Goal: Task Accomplishment & Management: Use online tool/utility

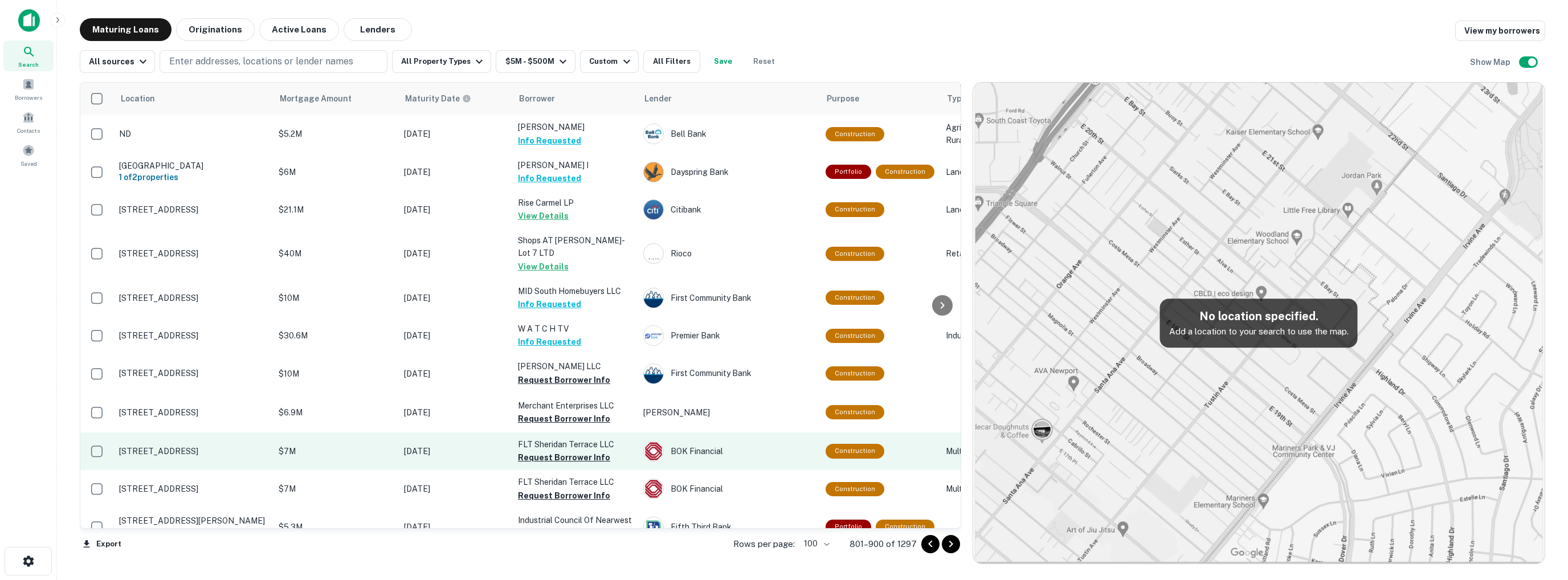
scroll to position [2593, 0]
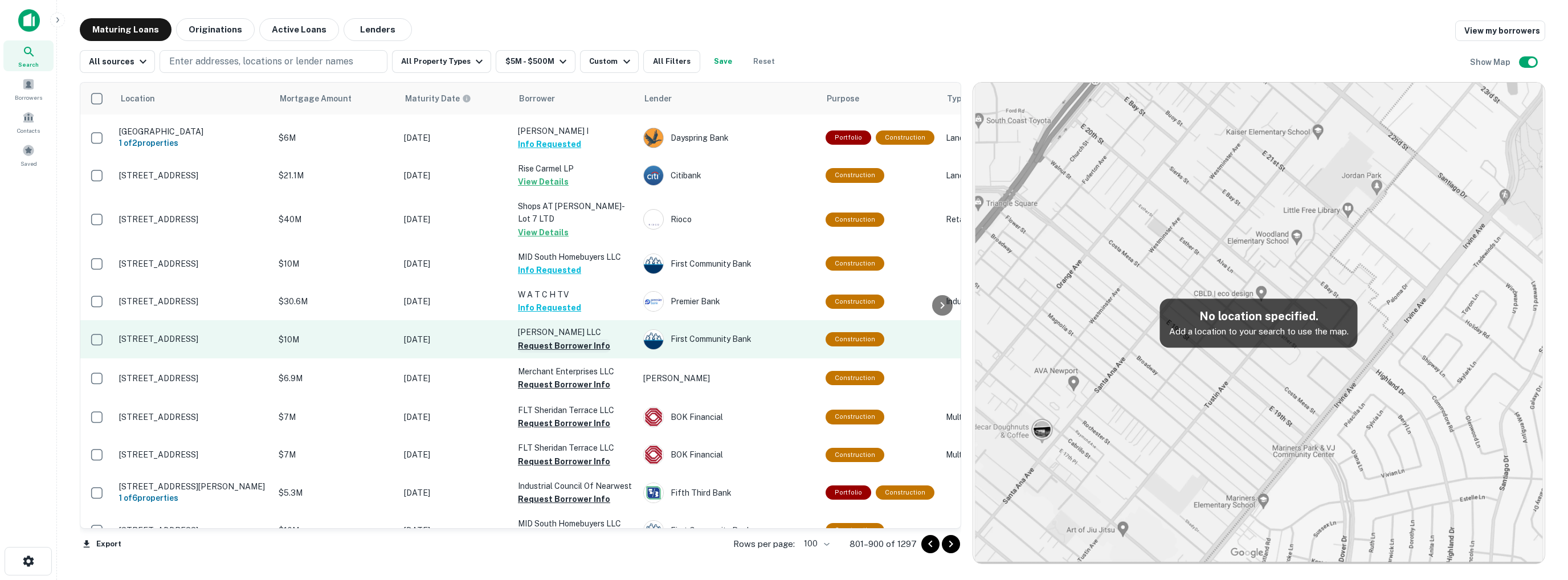
click at [554, 339] on button "Request Borrower Info" at bounding box center [564, 346] width 93 height 13
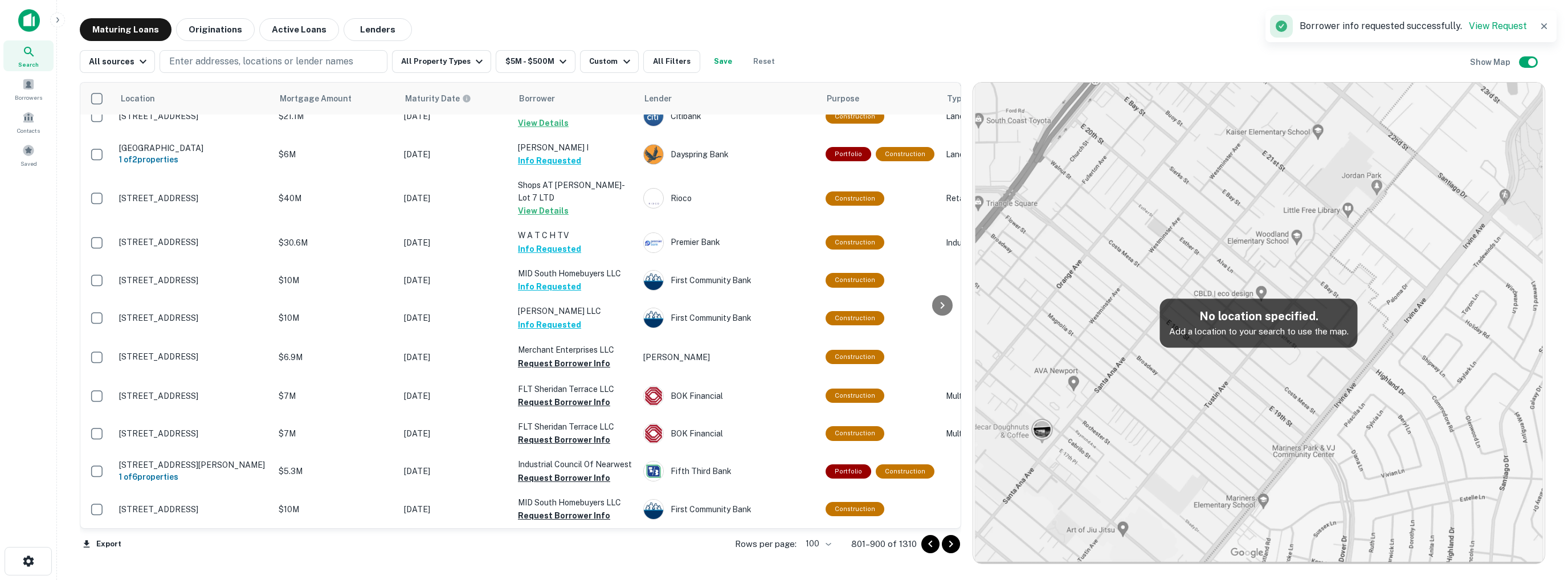
scroll to position [2992, 0]
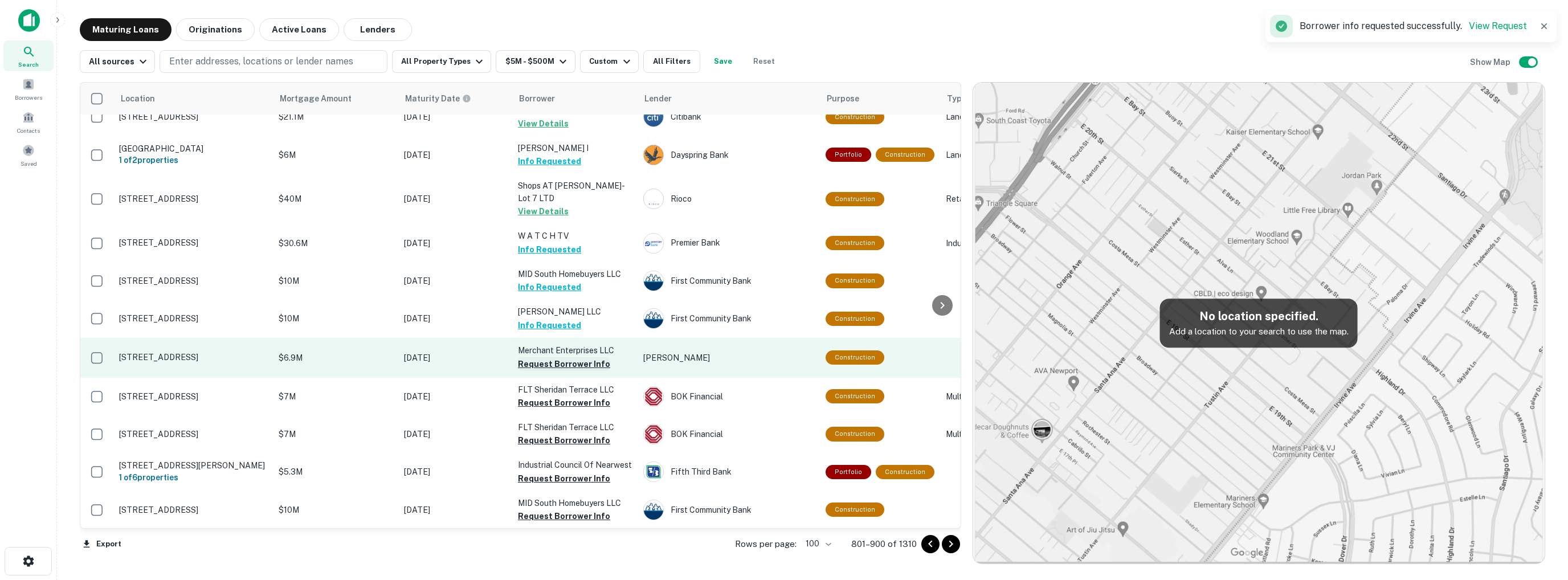
click at [550, 357] on button "Request Borrower Info" at bounding box center [564, 364] width 93 height 13
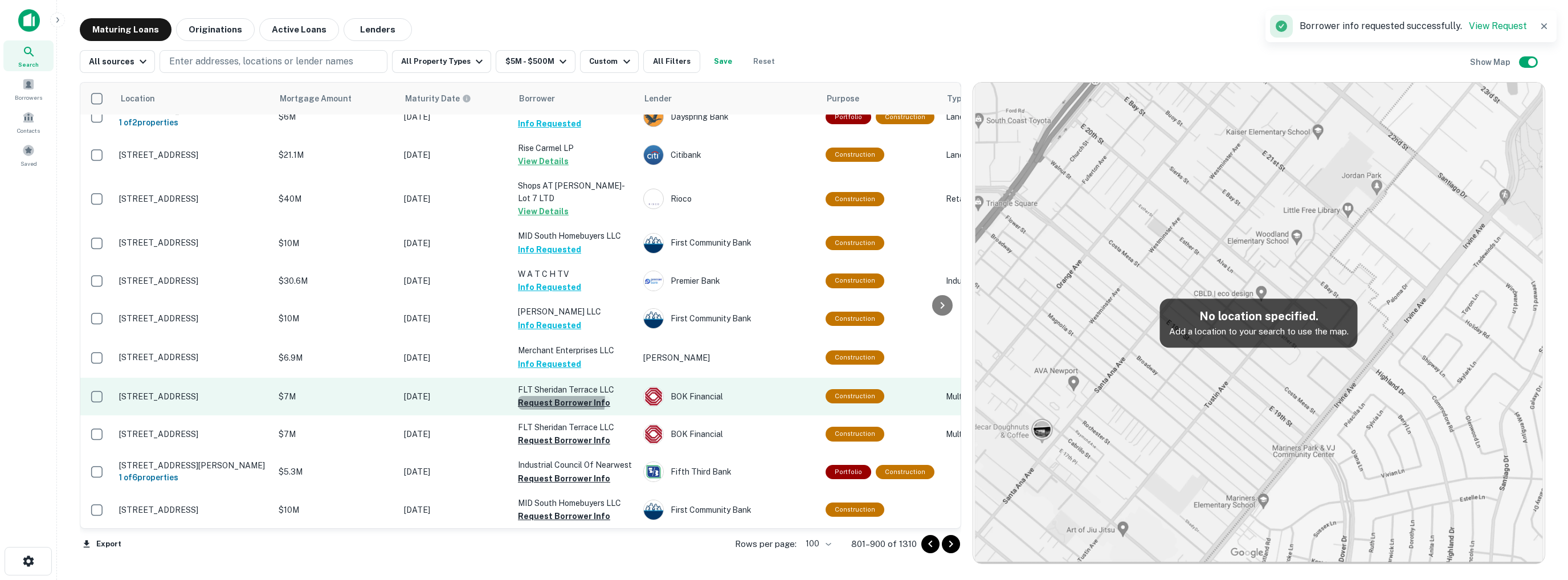
click at [550, 396] on button "Request Borrower Info" at bounding box center [564, 403] width 93 height 13
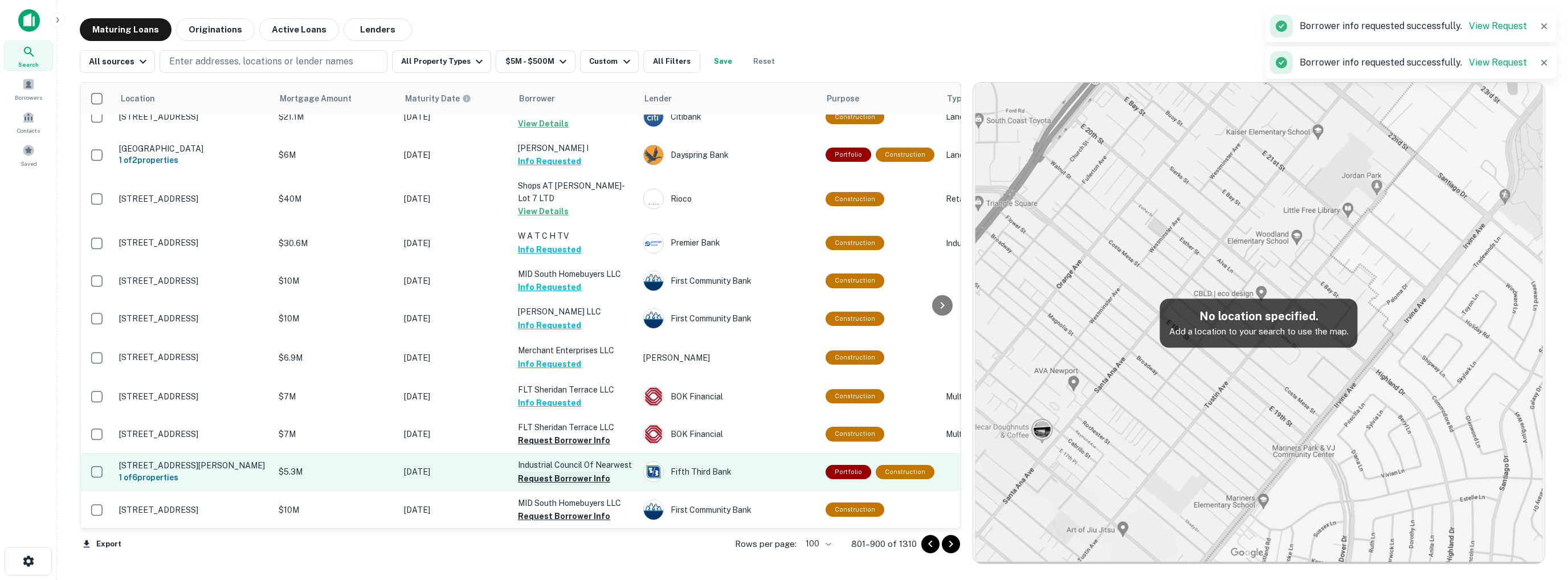
click at [553, 472] on button "Request Borrower Info" at bounding box center [564, 478] width 93 height 13
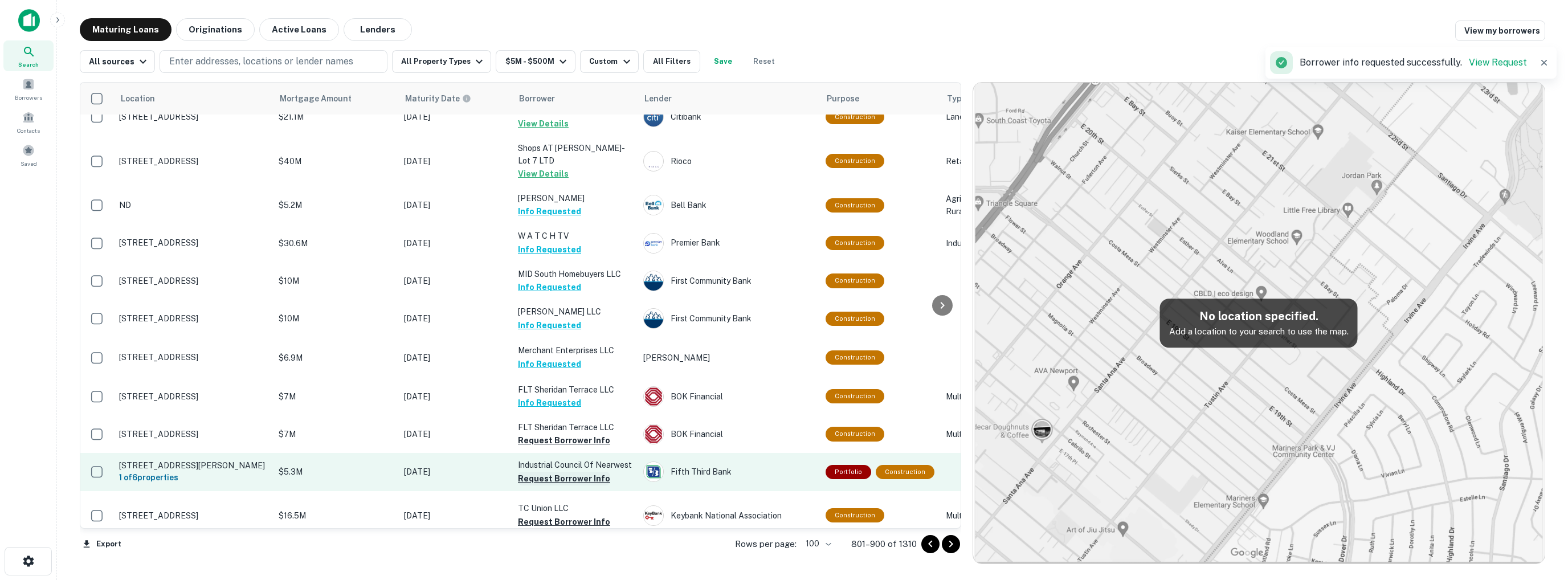
click at [557, 472] on button "Request Borrower Info" at bounding box center [564, 478] width 93 height 13
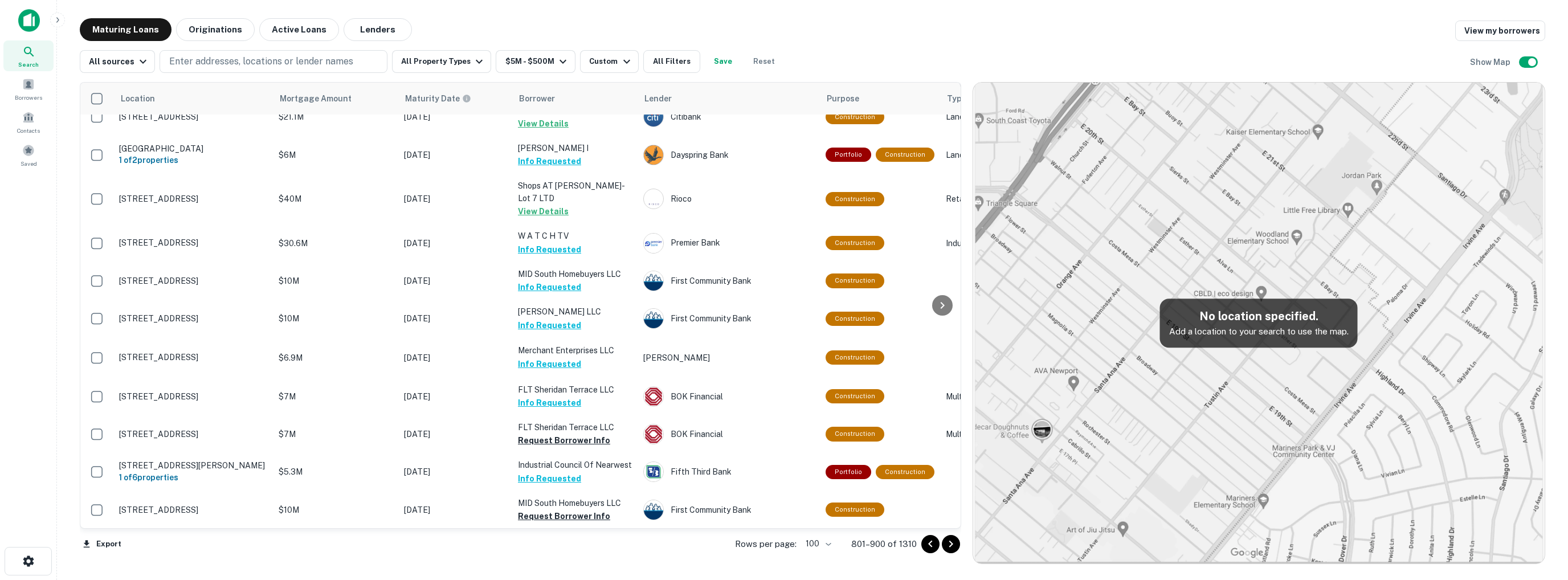
click at [563, 549] on button "Request Borrower Info" at bounding box center [564, 556] width 93 height 13
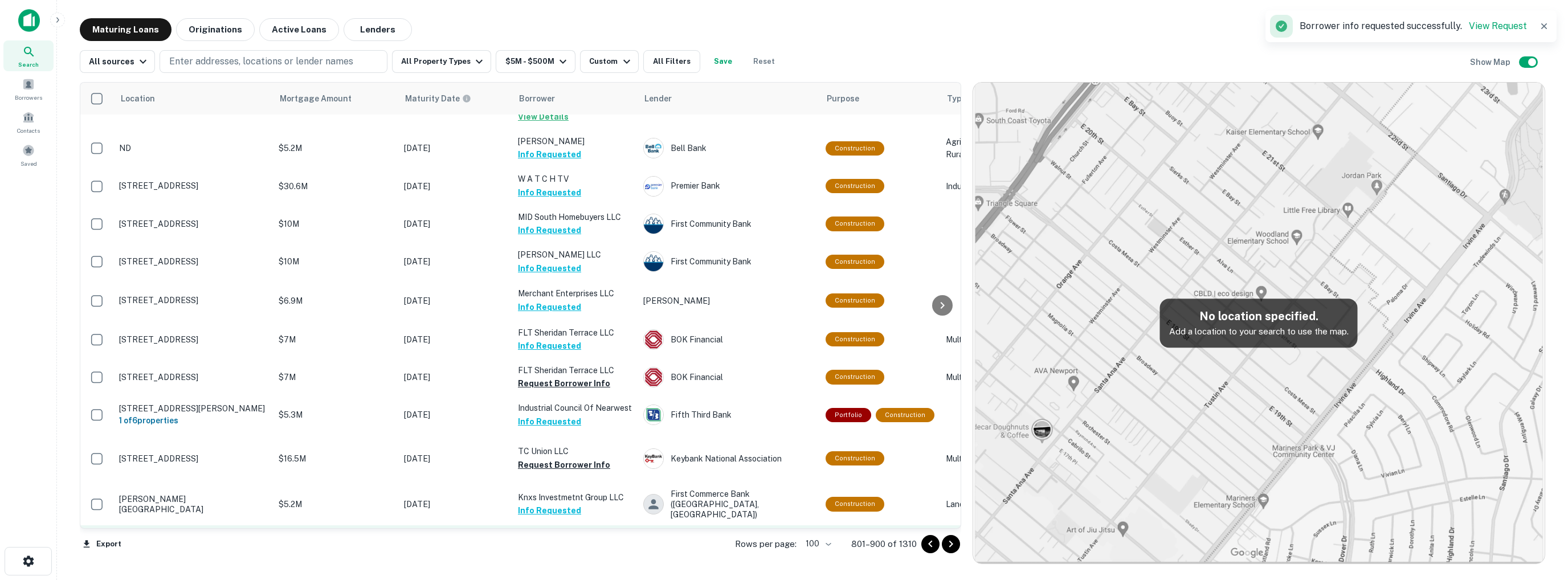
scroll to position [3049, 0]
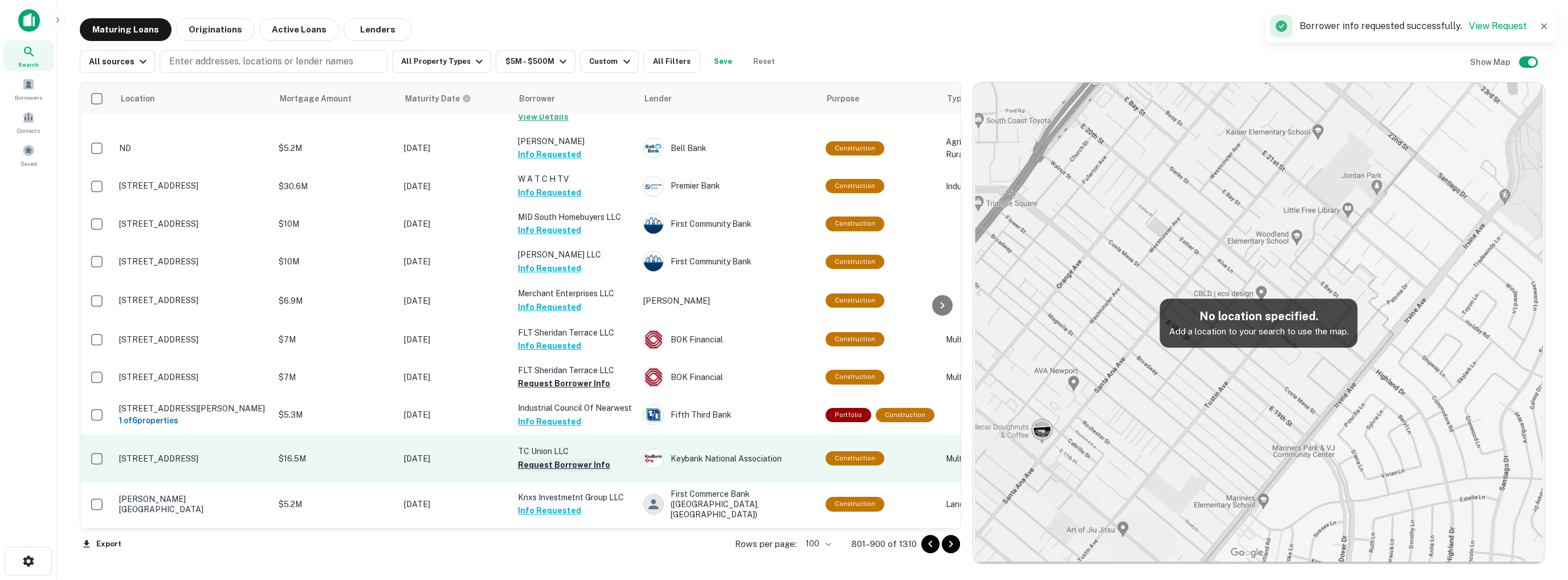
click at [553, 458] on button "Request Borrower Info" at bounding box center [564, 465] width 93 height 13
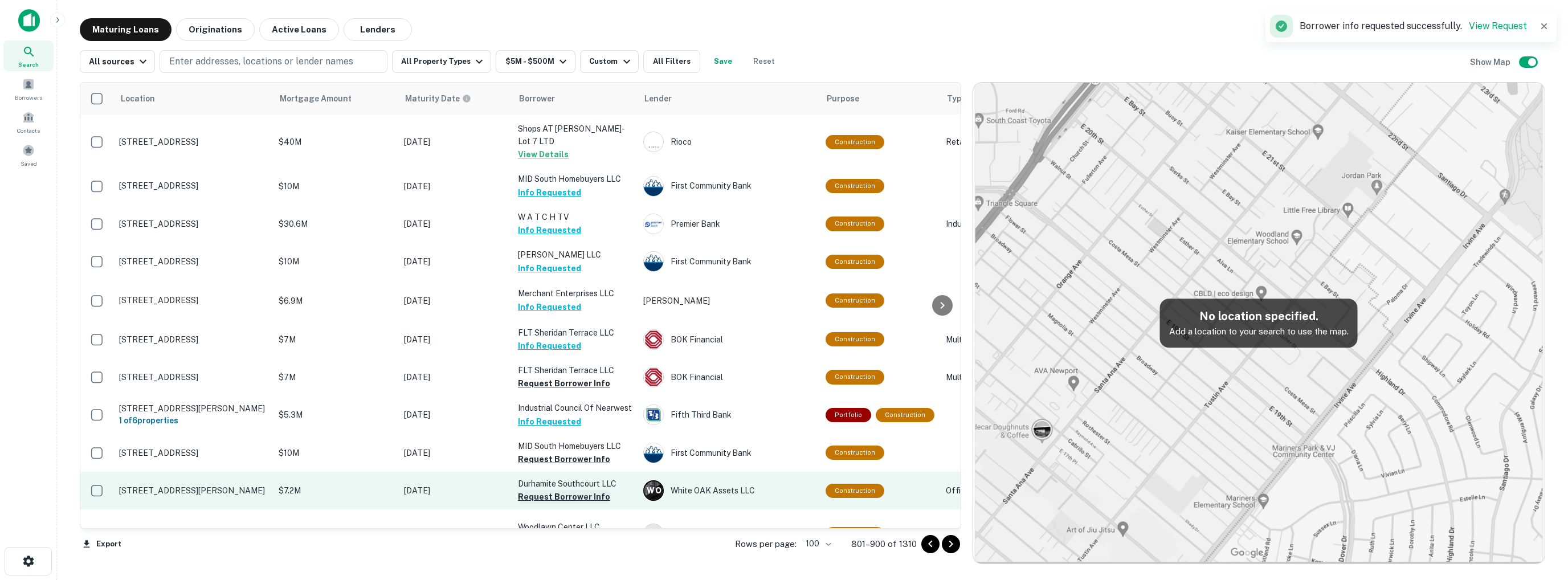
click at [554, 490] on button "Request Borrower Info" at bounding box center [564, 497] width 93 height 13
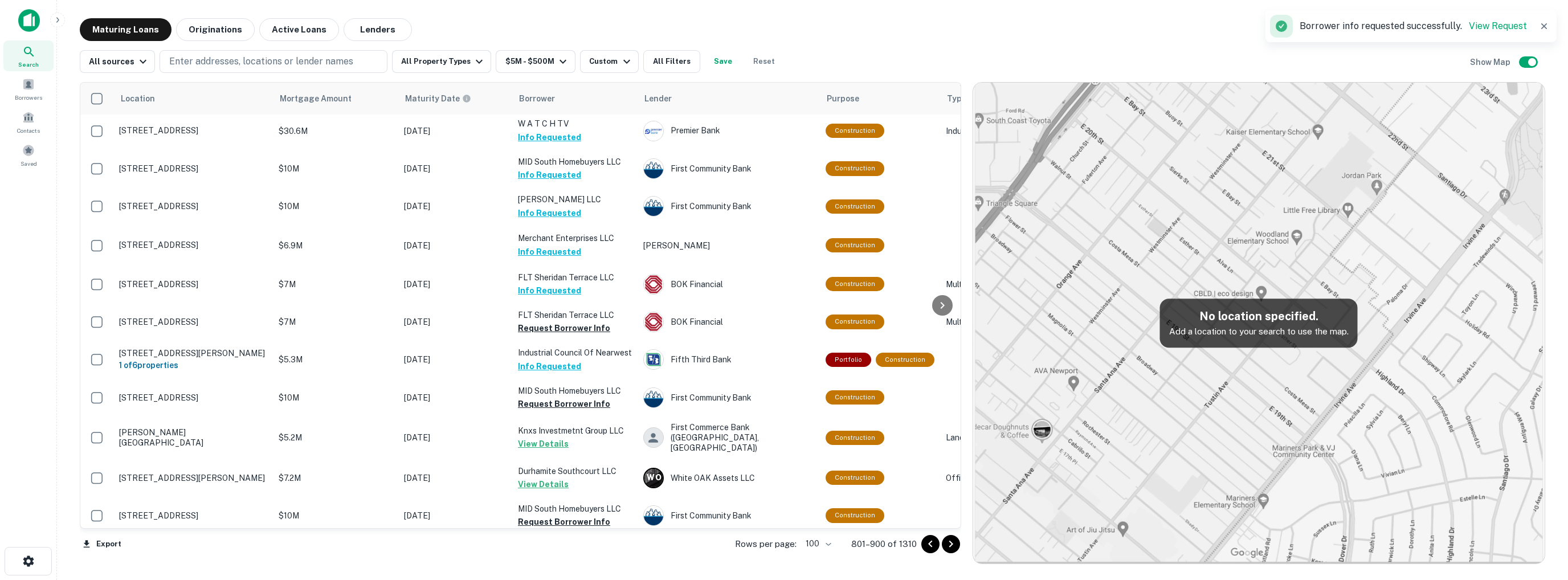
scroll to position [3106, 0]
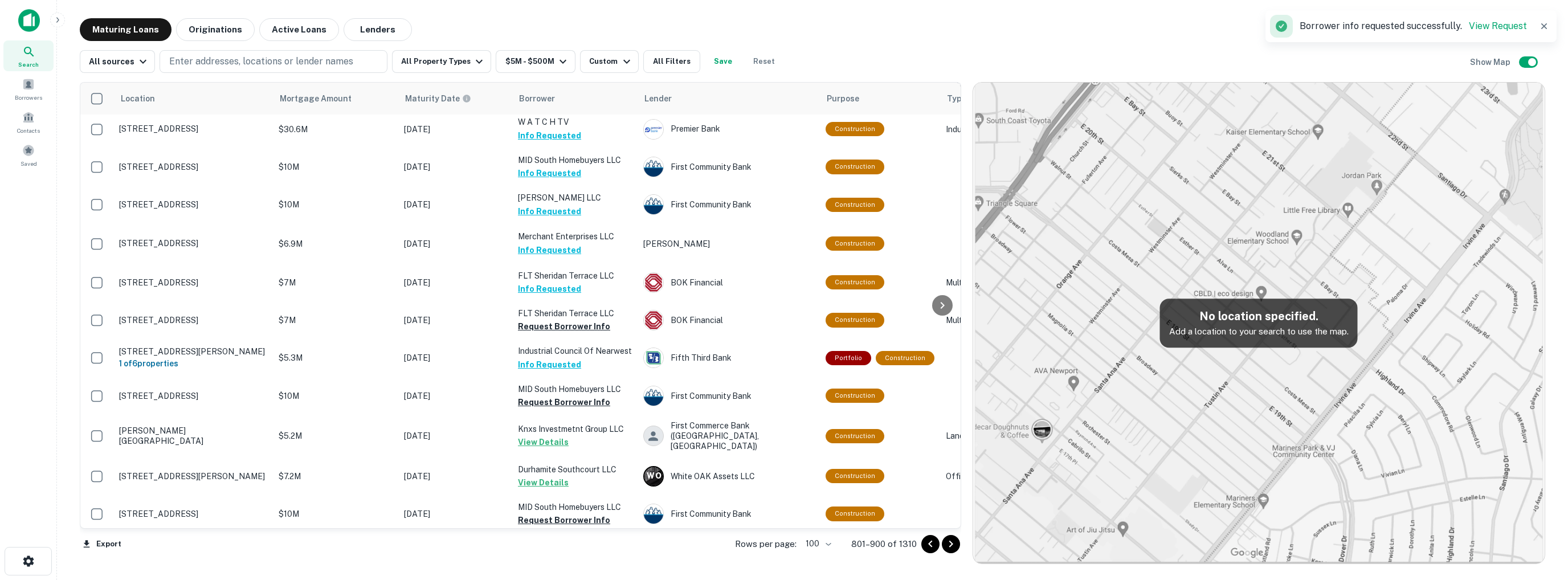
click at [553, 564] on button "Request Borrower Info" at bounding box center [564, 571] width 93 height 13
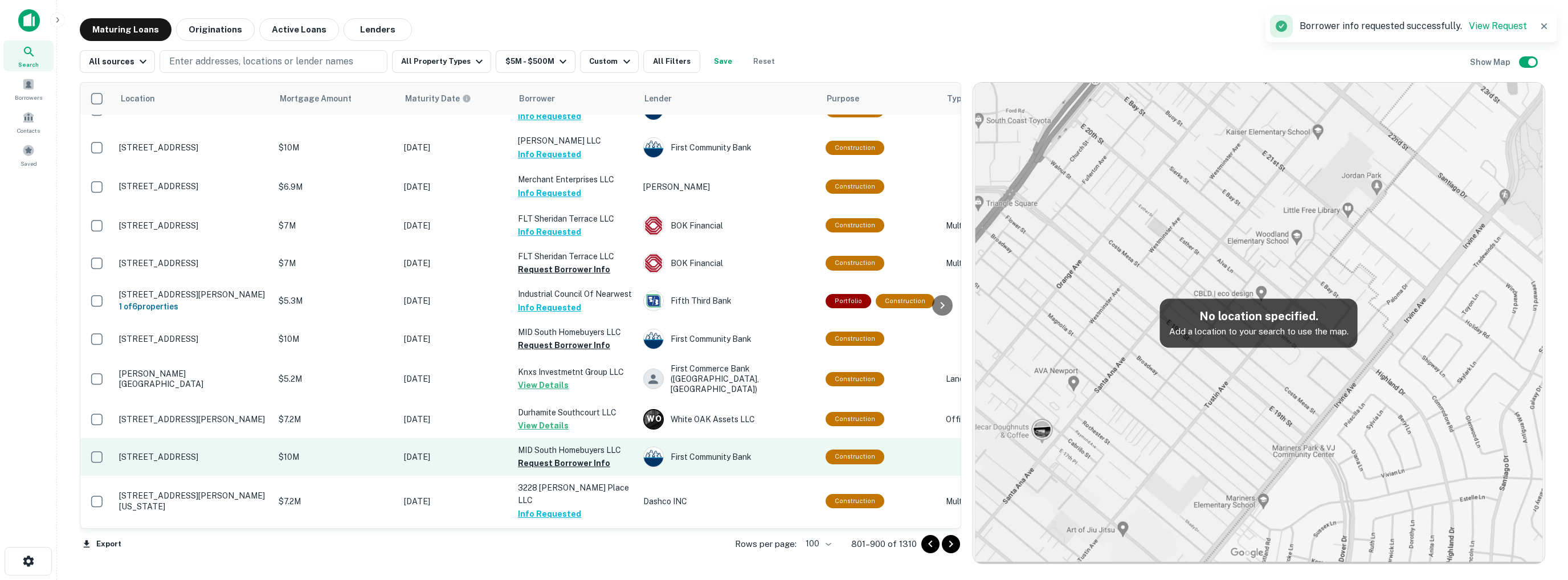
scroll to position [3163, 0]
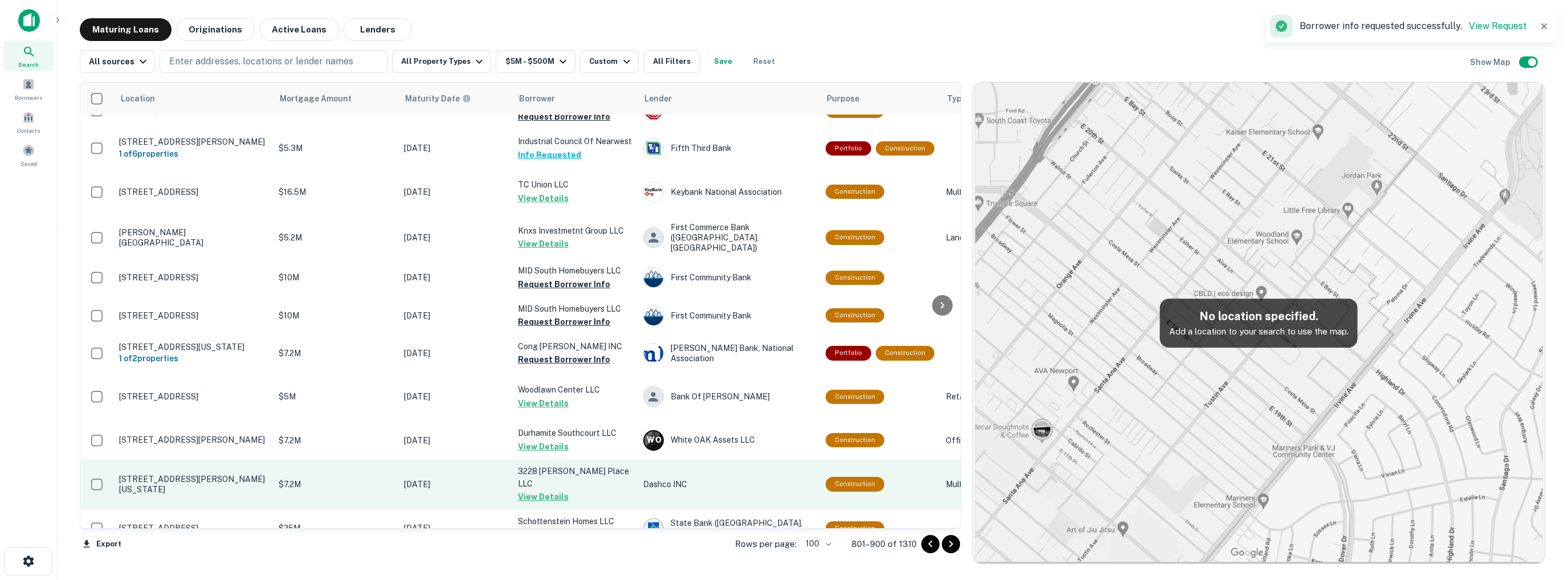
scroll to position [3334, 0]
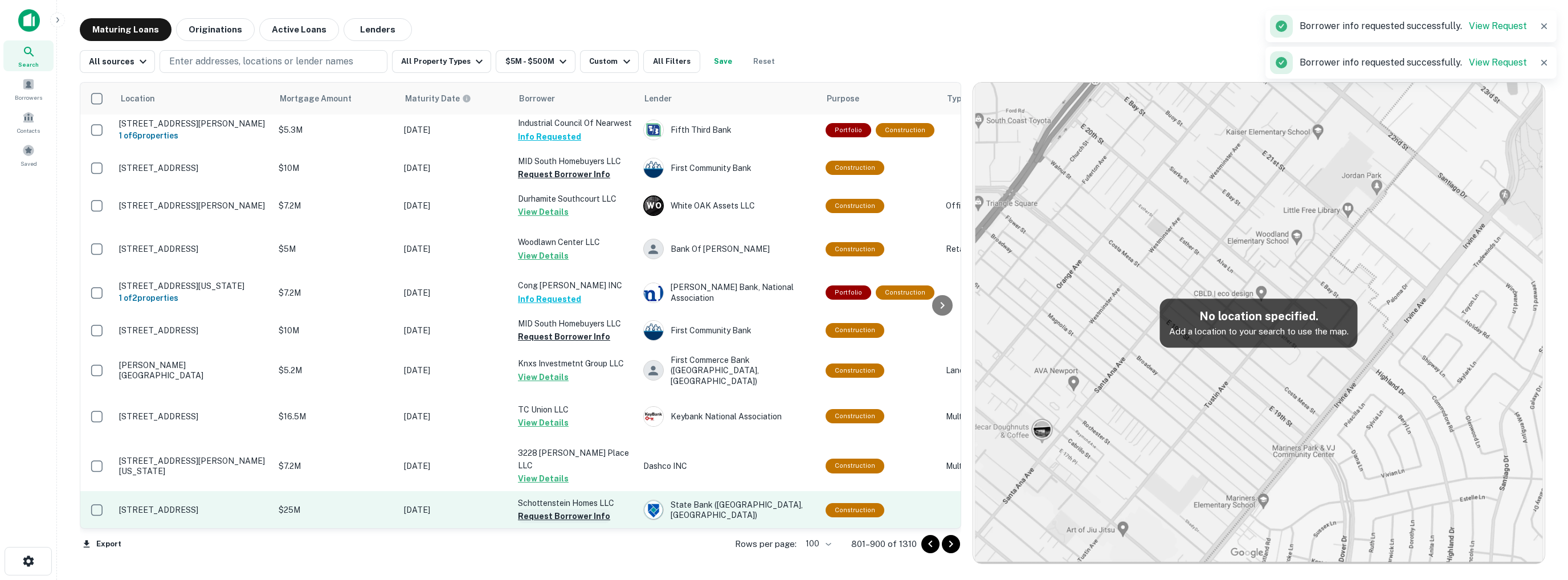
click at [556, 509] on button "Request Borrower Info" at bounding box center [564, 516] width 93 height 13
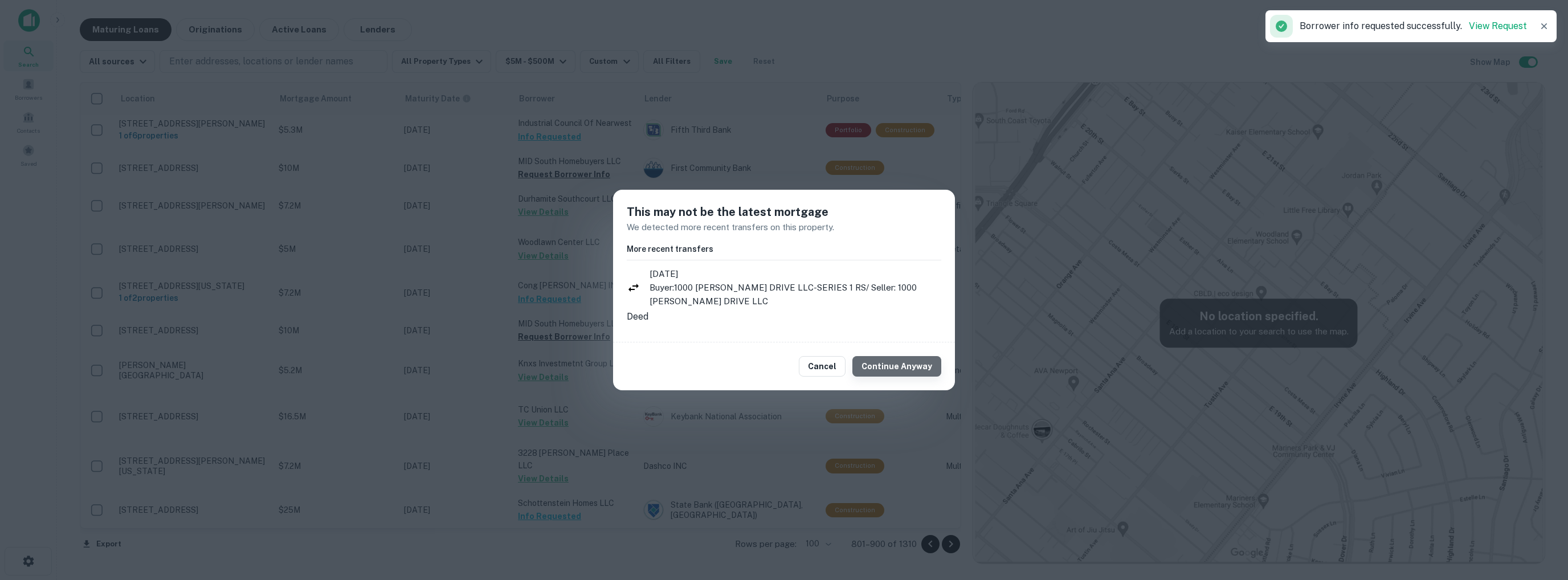
click at [917, 372] on button "Continue Anyway" at bounding box center [897, 366] width 89 height 21
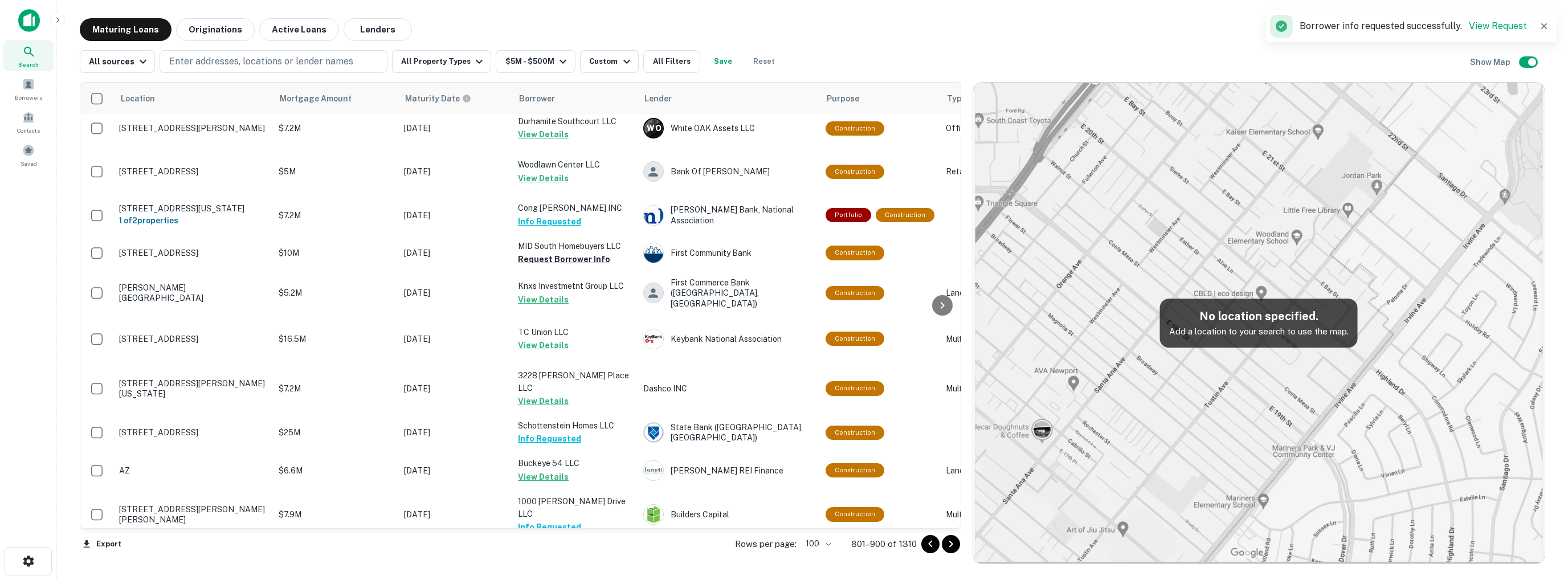
scroll to position [3448, 0]
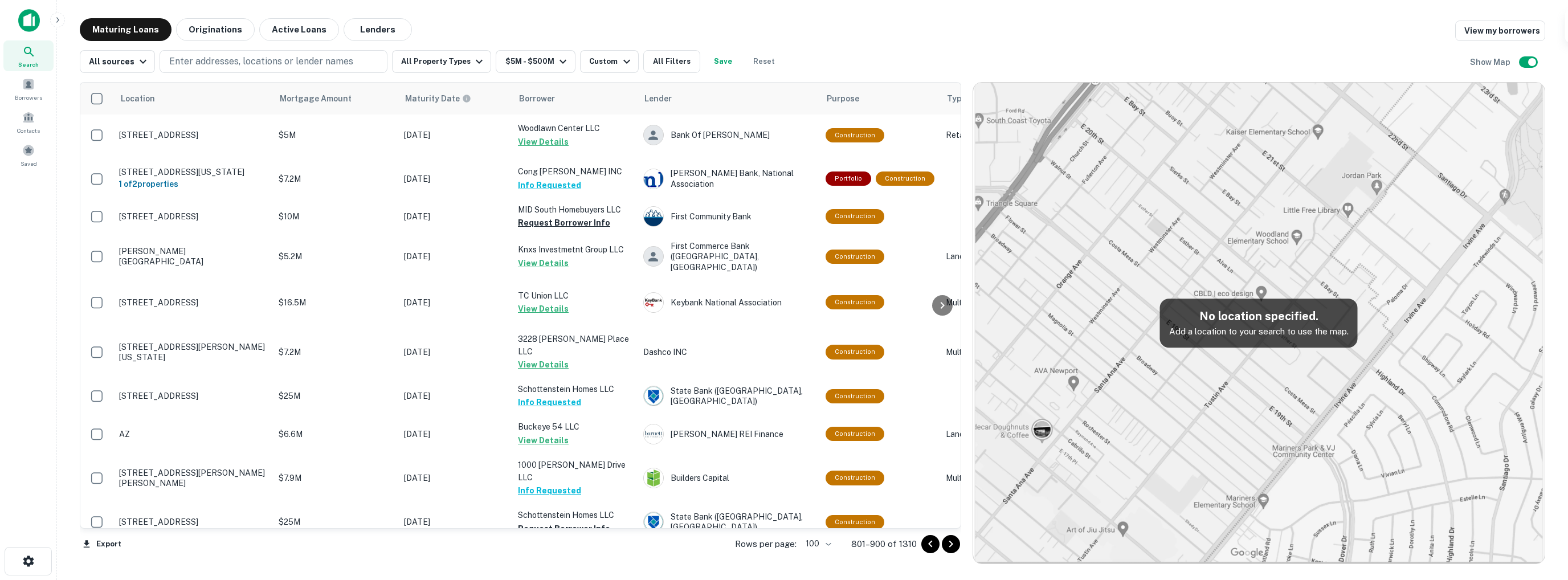
click at [567, 559] on button "Request Borrower Info" at bounding box center [564, 566] width 93 height 13
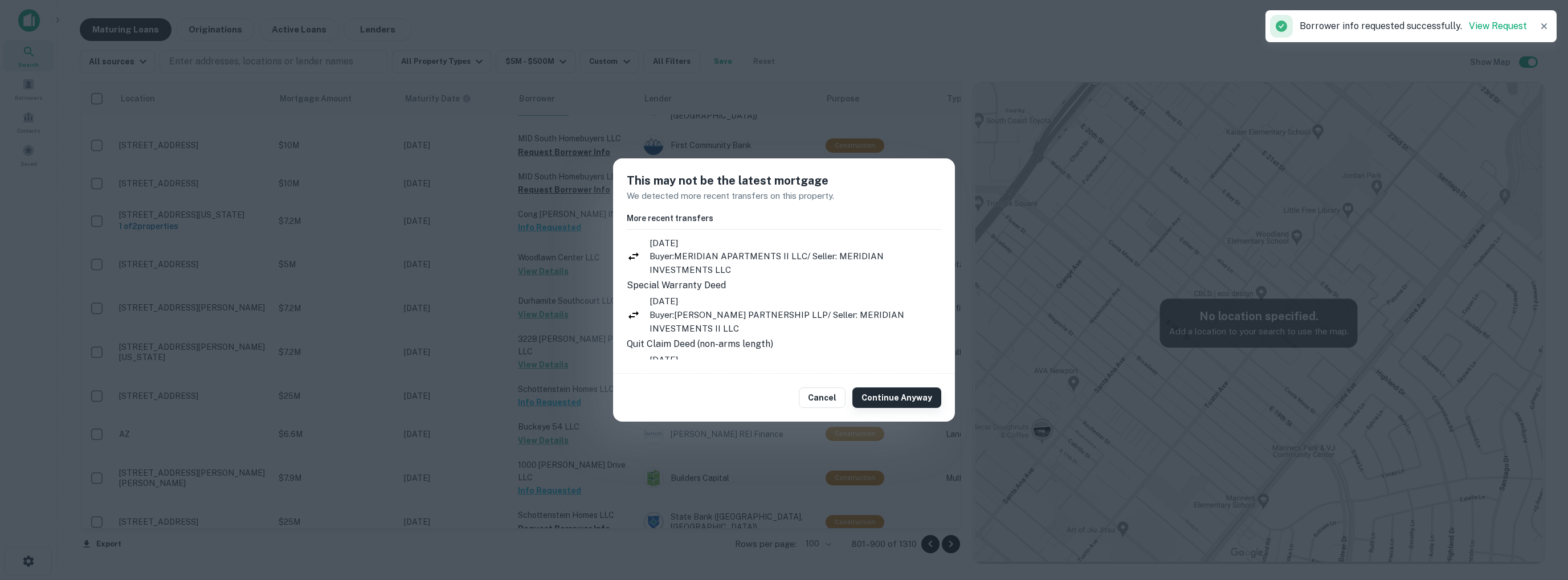
drag, startPoint x: 894, startPoint y: 402, endPoint x: 885, endPoint y: 397, distance: 10.3
click at [894, 402] on button "Continue Anyway" at bounding box center [897, 398] width 89 height 21
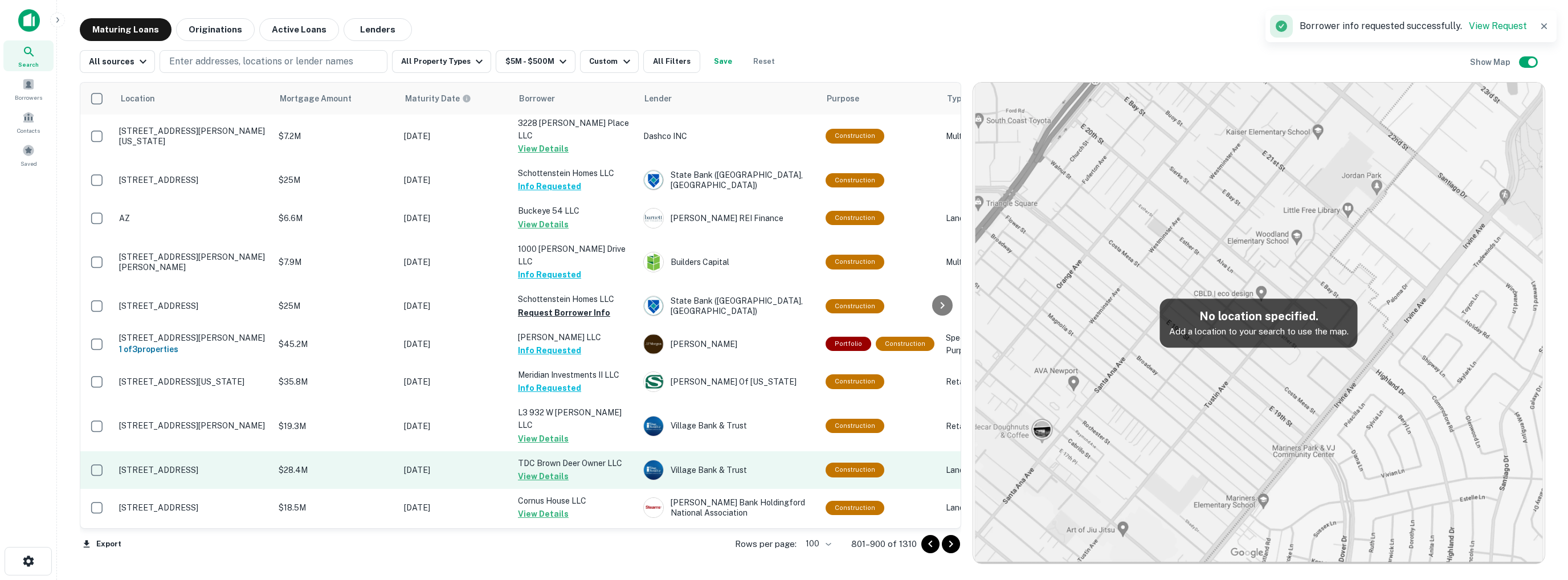
scroll to position [3664, 0]
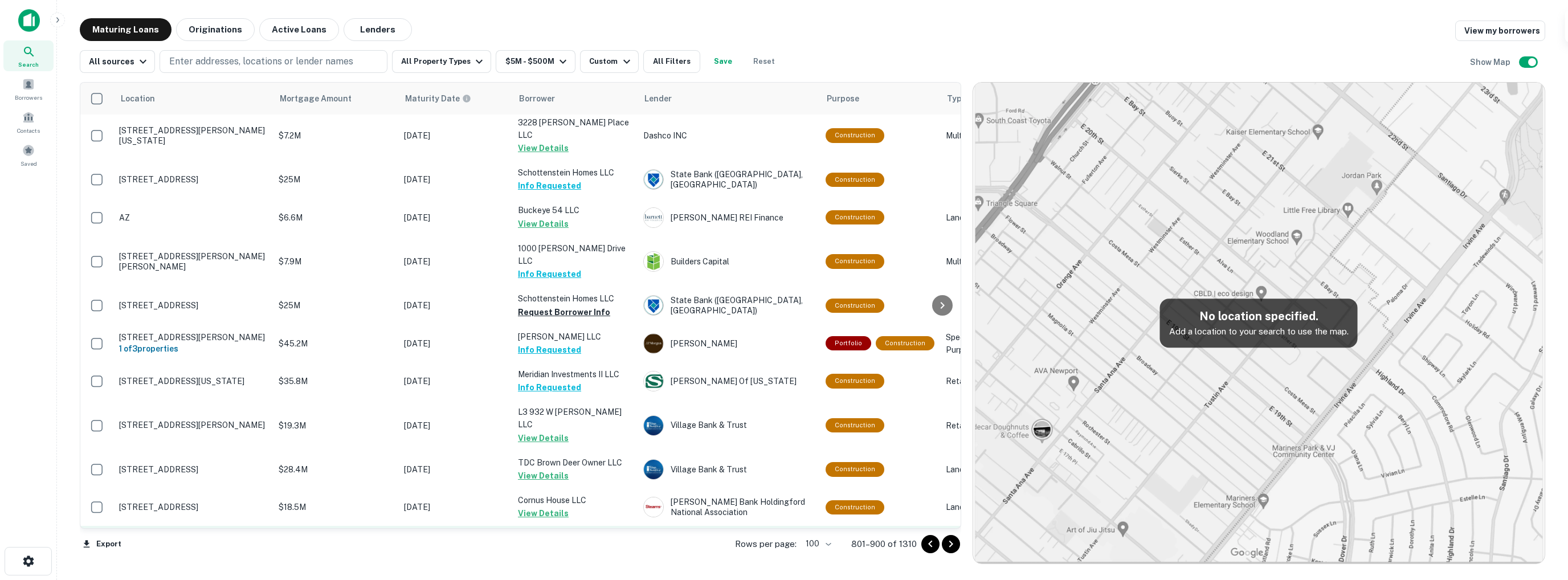
click at [575, 557] on button "Request Borrower Info" at bounding box center [564, 564] width 93 height 13
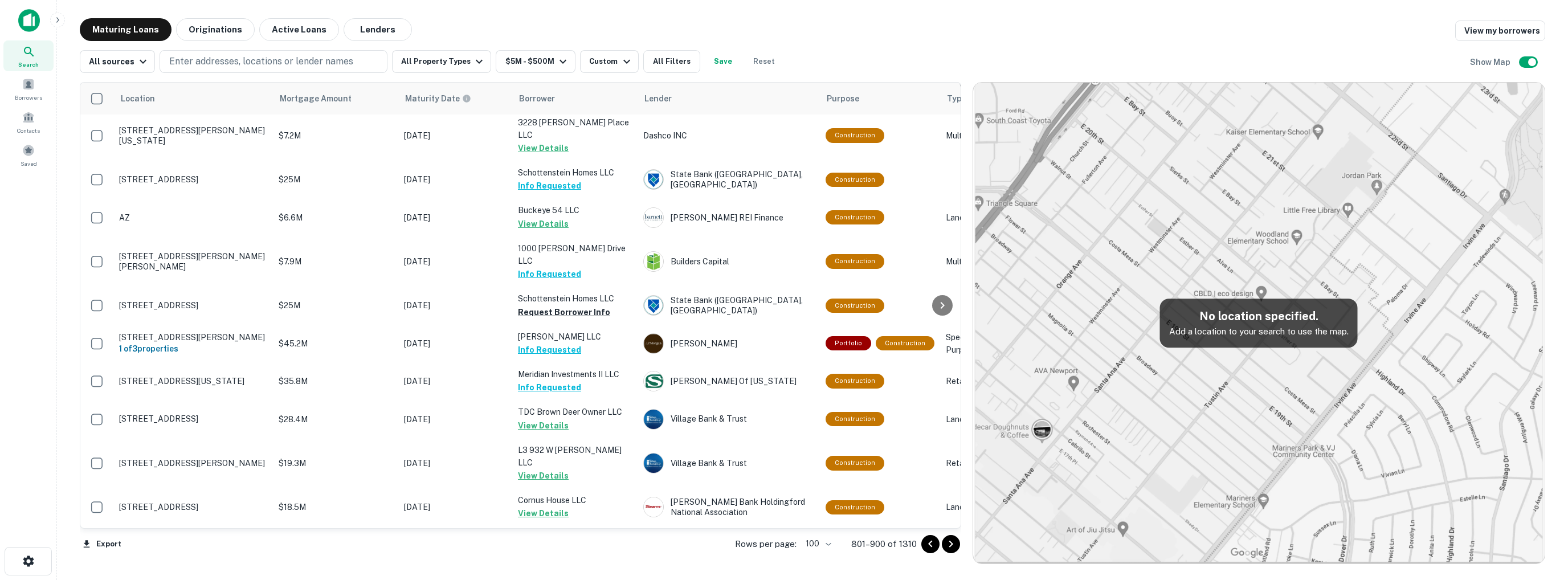
click at [948, 543] on icon "Go to next page" at bounding box center [951, 544] width 13 height 13
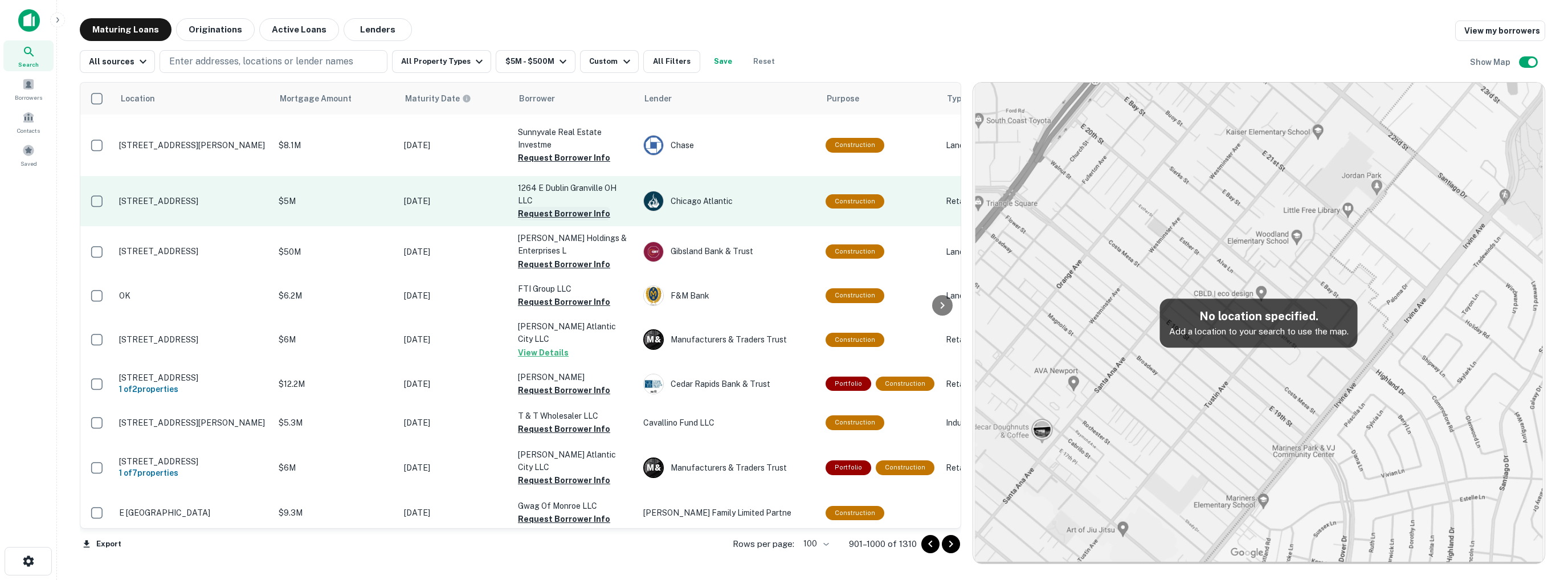
click at [561, 220] on button "Request Borrower Info" at bounding box center [564, 214] width 93 height 13
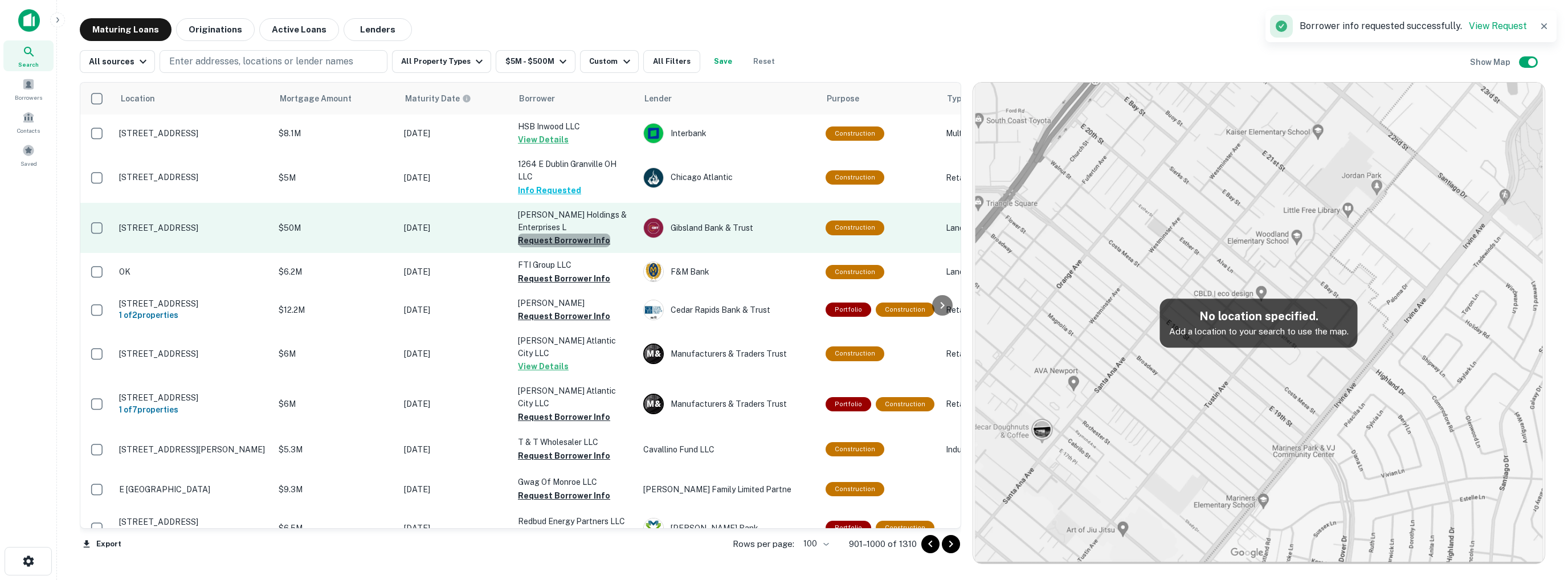
click at [565, 240] on button "Request Borrower Info" at bounding box center [564, 240] width 93 height 13
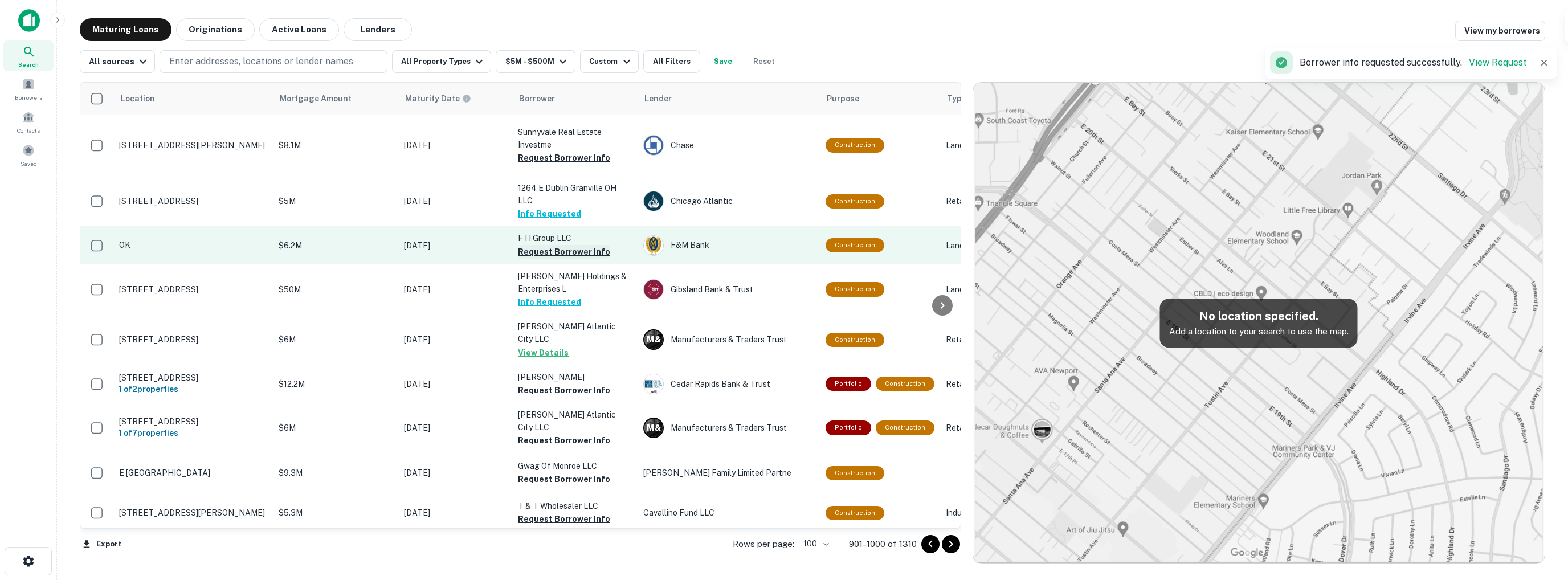
click at [559, 259] on button "Request Borrower Info" at bounding box center [564, 251] width 93 height 13
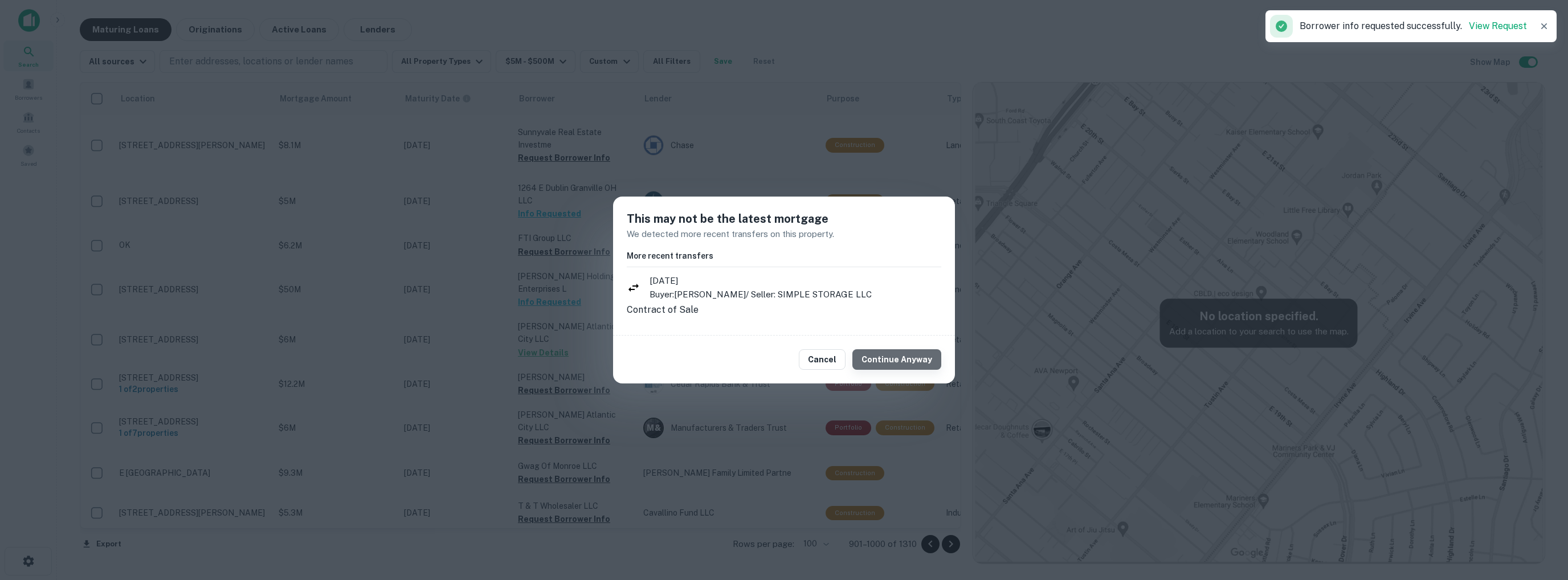
click at [905, 368] on button "Continue Anyway" at bounding box center [897, 360] width 89 height 21
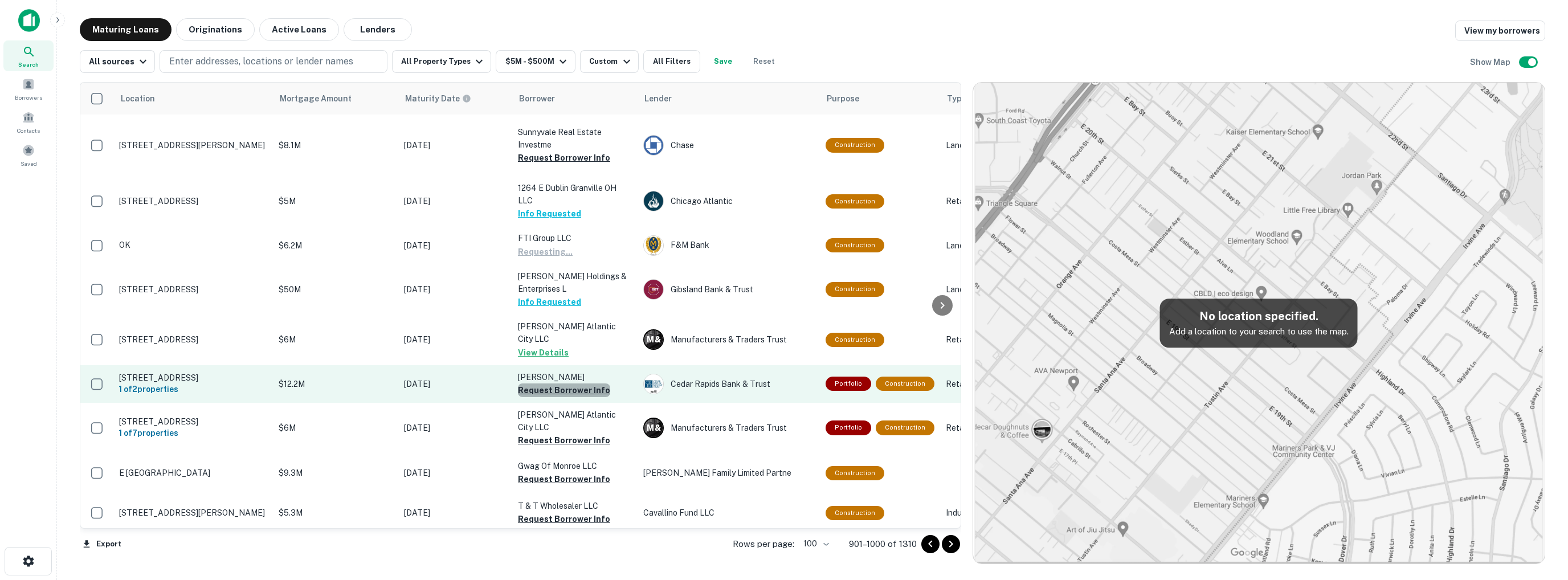
click at [570, 394] on button "Request Borrower Info" at bounding box center [564, 390] width 93 height 13
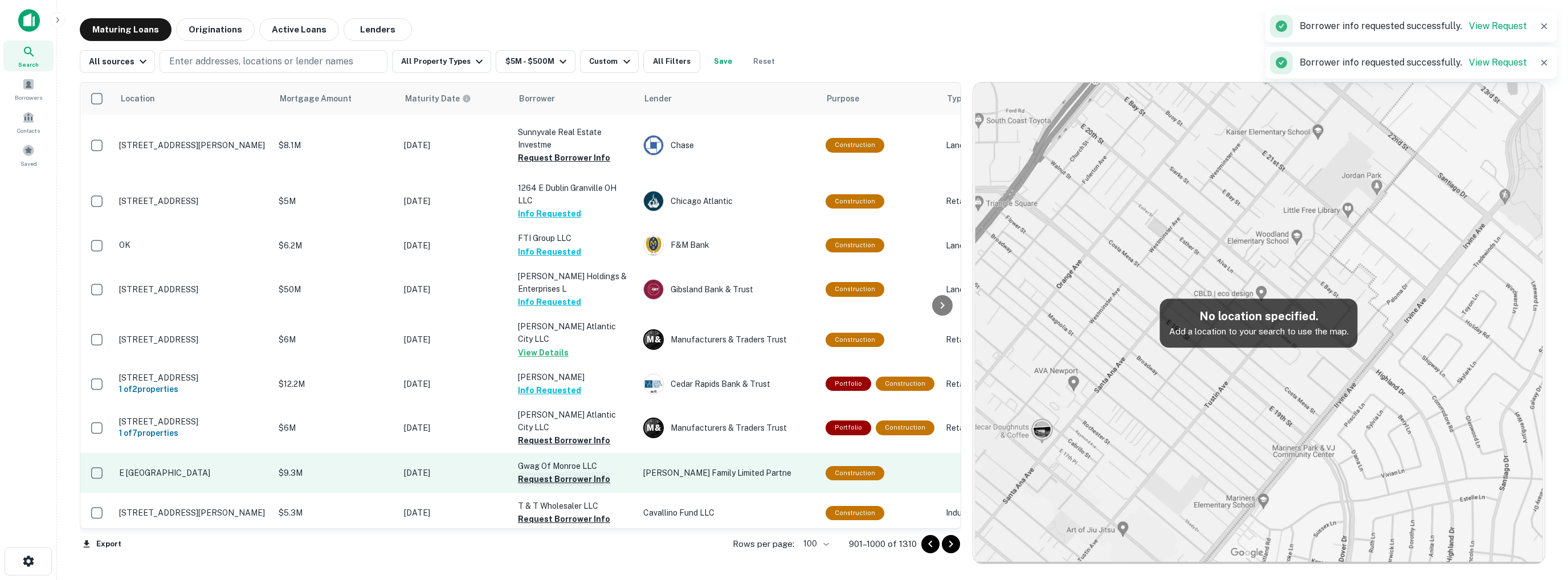
click at [563, 481] on button "Request Borrower Info" at bounding box center [564, 479] width 93 height 13
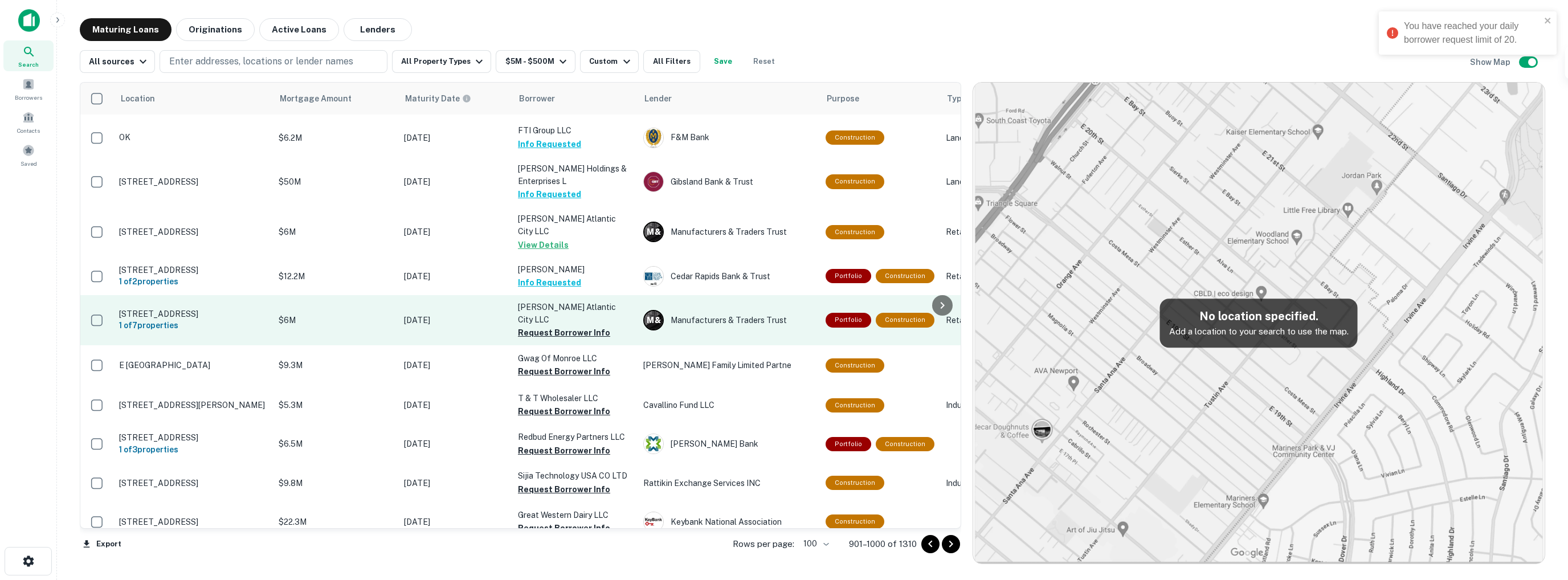
scroll to position [114, 0]
